Goal: Task Accomplishment & Management: Manage account settings

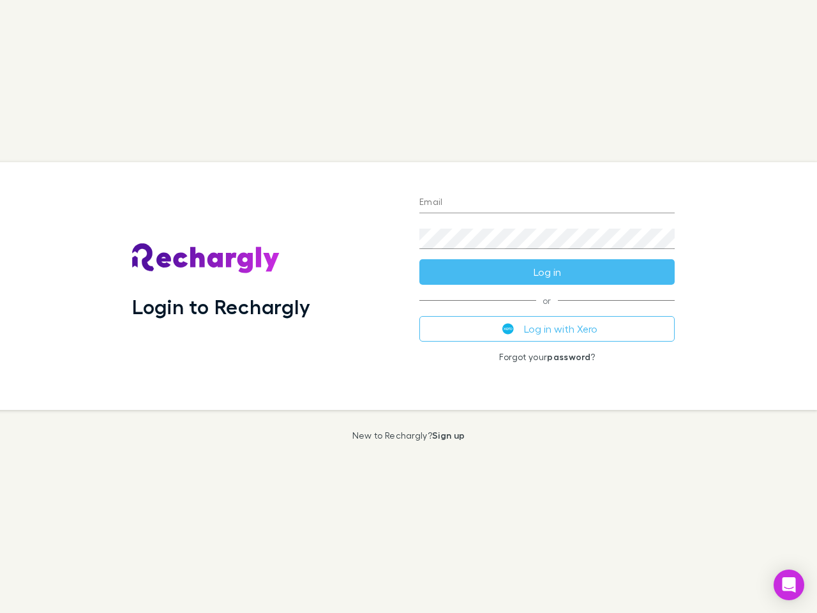
click at [409, 306] on div "Login to Rechargly" at bounding box center [265, 286] width 287 height 248
click at [547, 203] on input "Email" at bounding box center [546, 203] width 255 height 20
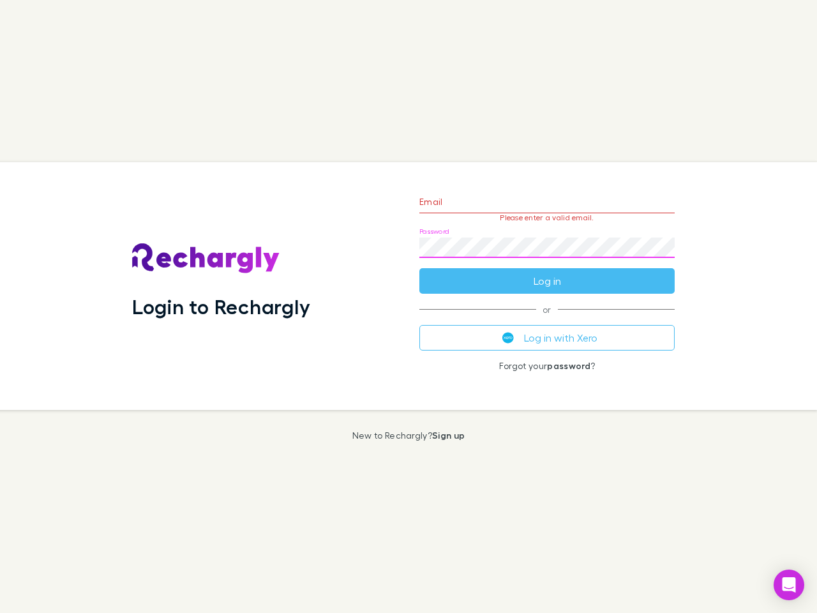
click at [547, 272] on form "Email Please enter a valid email. Password Log in" at bounding box center [546, 238] width 255 height 111
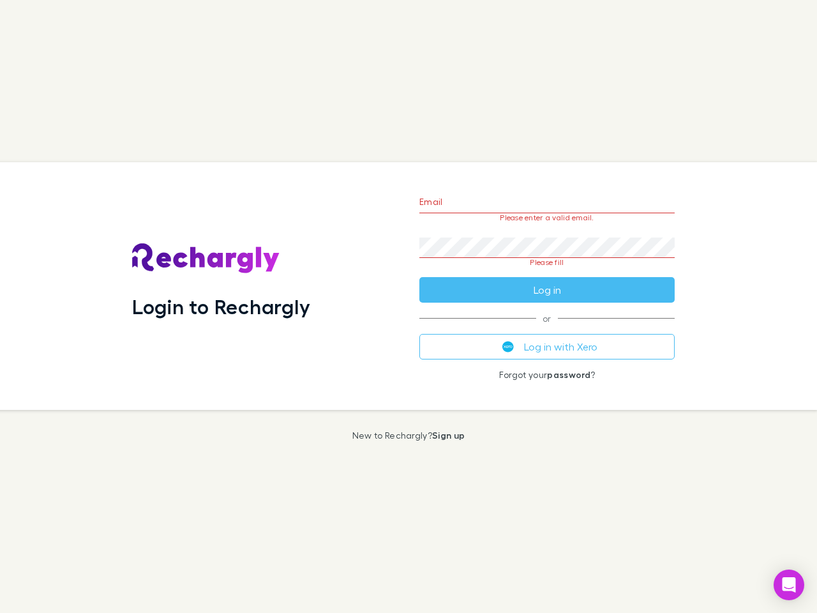
click at [547, 329] on div "Email Please enter a valid email. Password Please fill Log in or Log in with Xe…" at bounding box center [547, 286] width 276 height 248
click at [789, 585] on icon "Open Intercom Messenger" at bounding box center [789, 584] width 13 height 15
